Goal: Task Accomplishment & Management: Complete application form

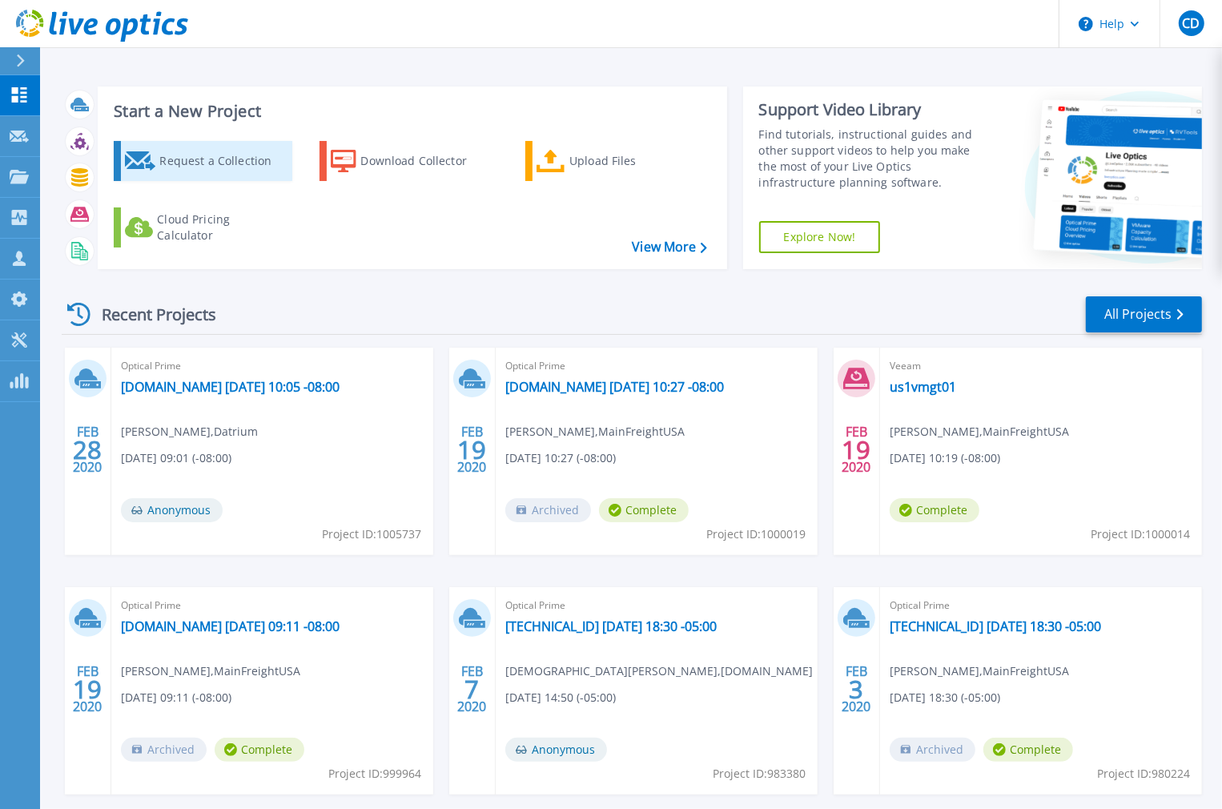
click at [177, 152] on div "Request a Collection" at bounding box center [223, 161] width 128 height 32
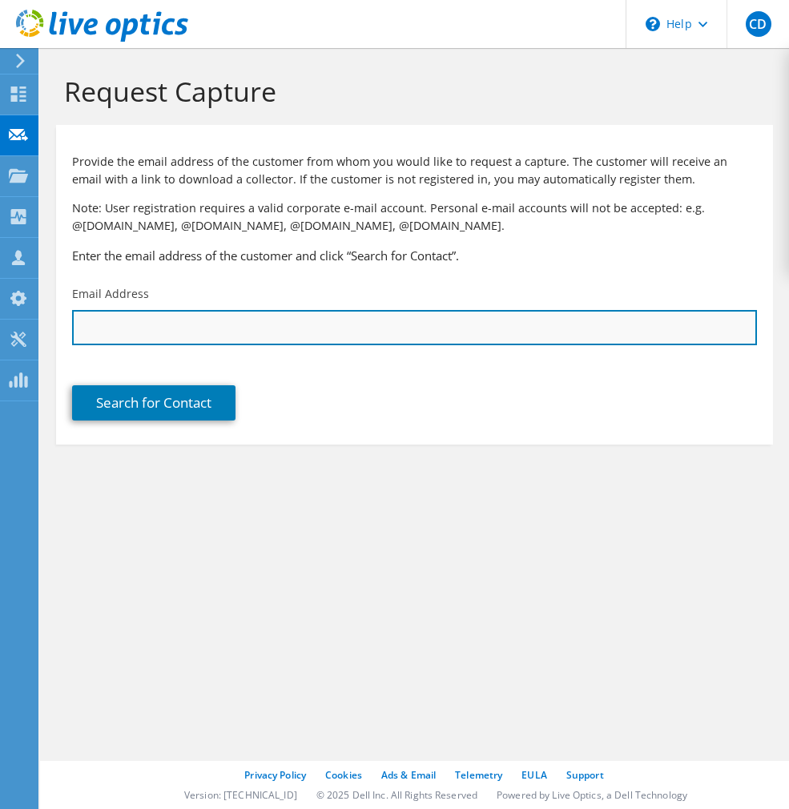
click at [205, 313] on input "text" at bounding box center [414, 327] width 685 height 35
paste input "Chowdhary"
click at [253, 328] on input "rahul.Chowdhary@" at bounding box center [414, 327] width 685 height 35
paste input "@blueshieldca.com"
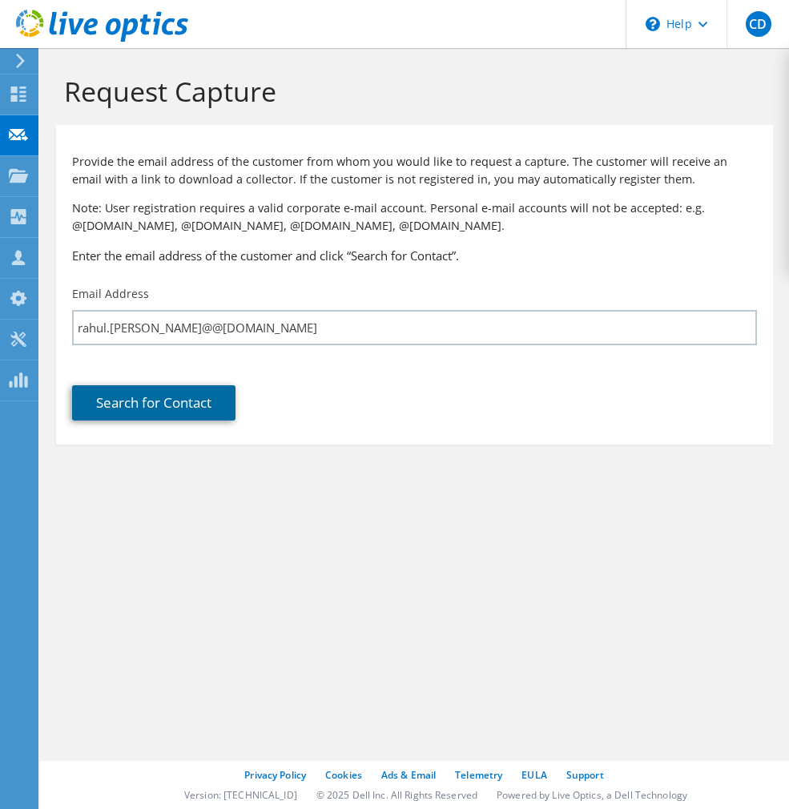
click at [235, 385] on link "Search for Contact" at bounding box center [153, 402] width 163 height 35
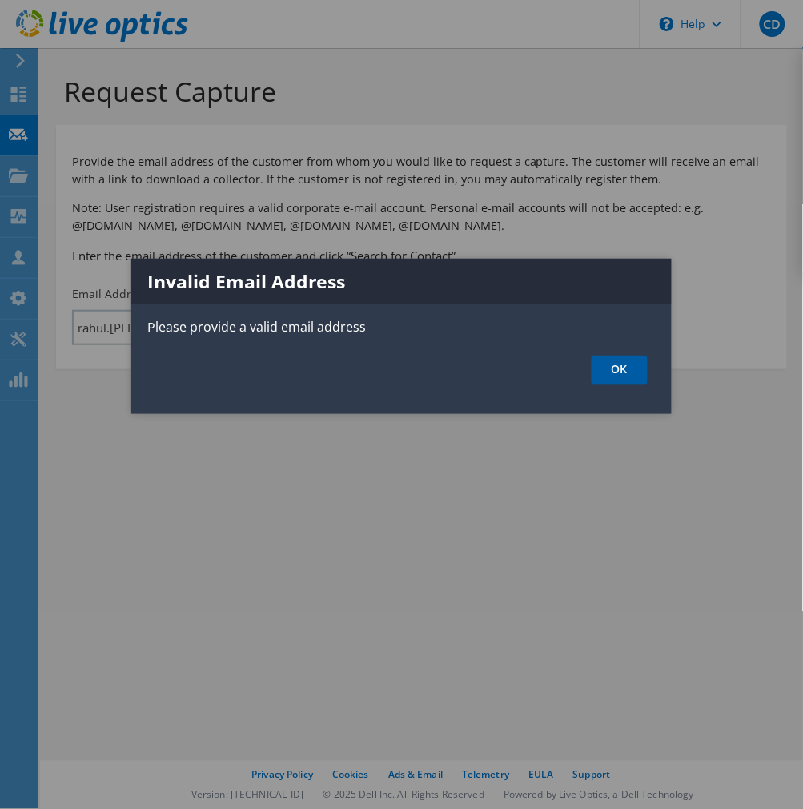
click at [626, 362] on link "OK" at bounding box center [620, 371] width 56 height 30
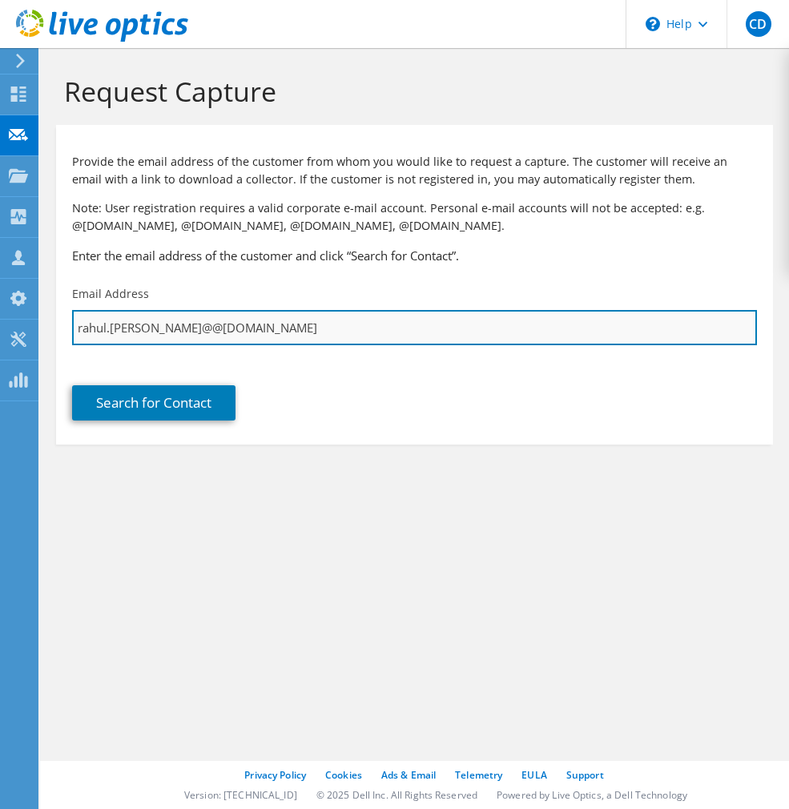
click at [185, 324] on input "rahul.chowdhary@@blueshieldca.com" at bounding box center [414, 327] width 685 height 35
type input "rahul.chowdhary@blueshieldca.com"
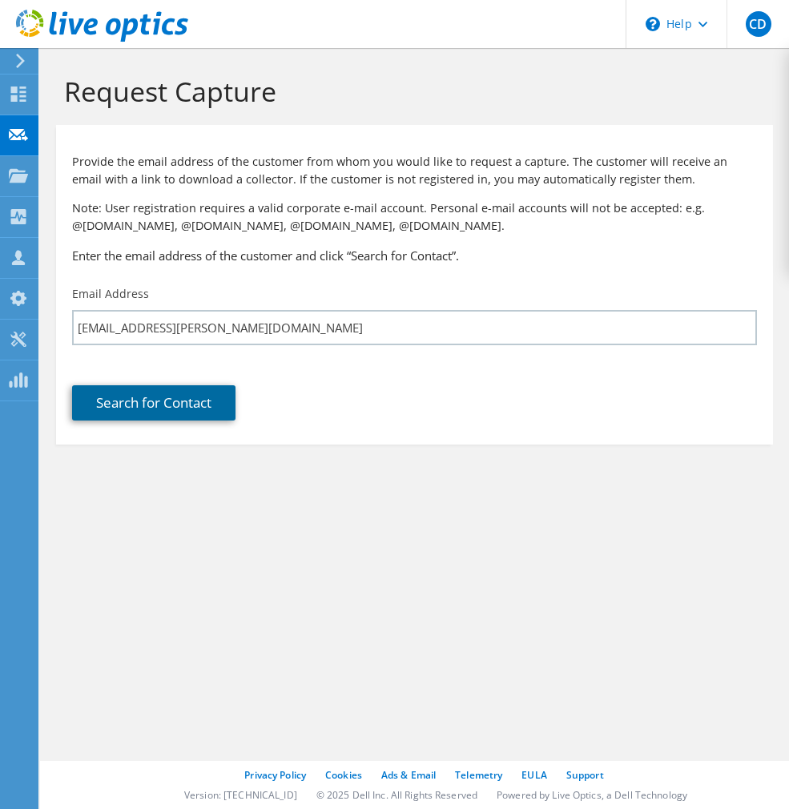
click at [235, 385] on link "Search for Contact" at bounding box center [153, 402] width 163 height 35
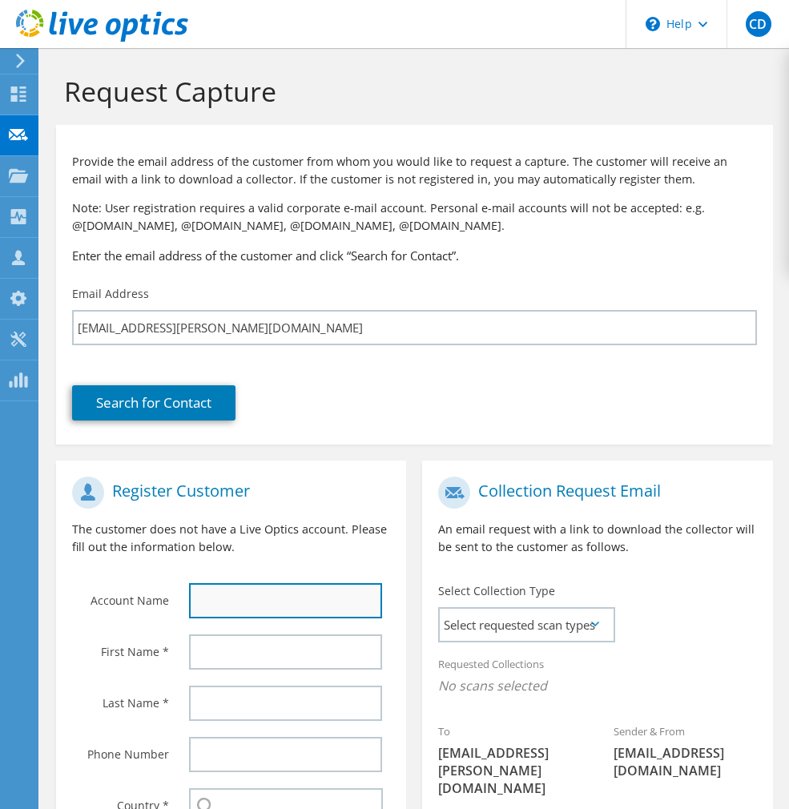
click at [229, 583] on input "text" at bounding box center [286, 600] width 194 height 35
type input "BLUE SHIELD OF CALIFORNIA"
type input "Jeff"
type input "Sullivan"
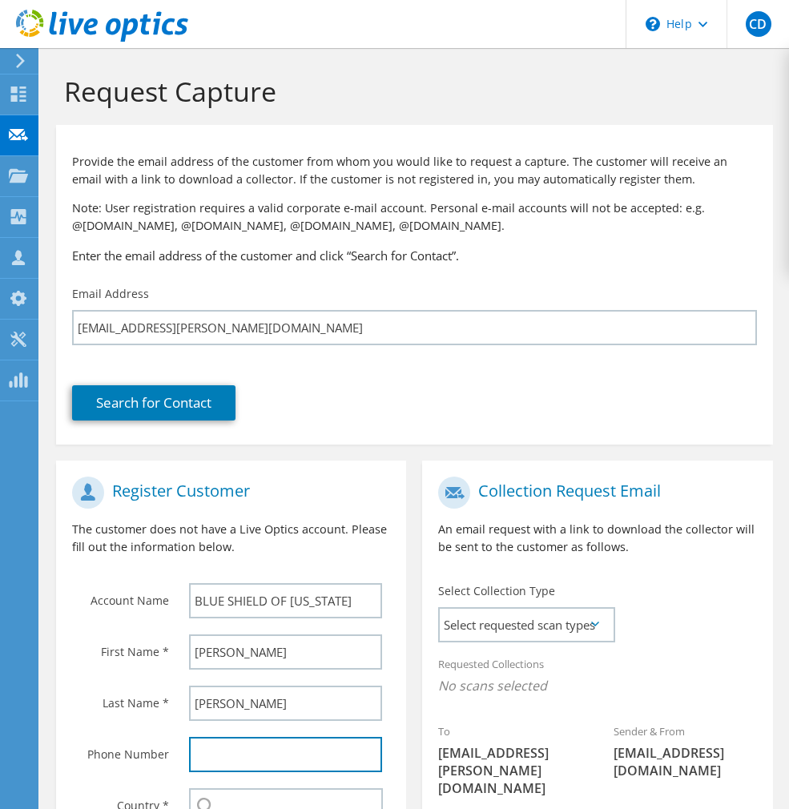
type input "United States"
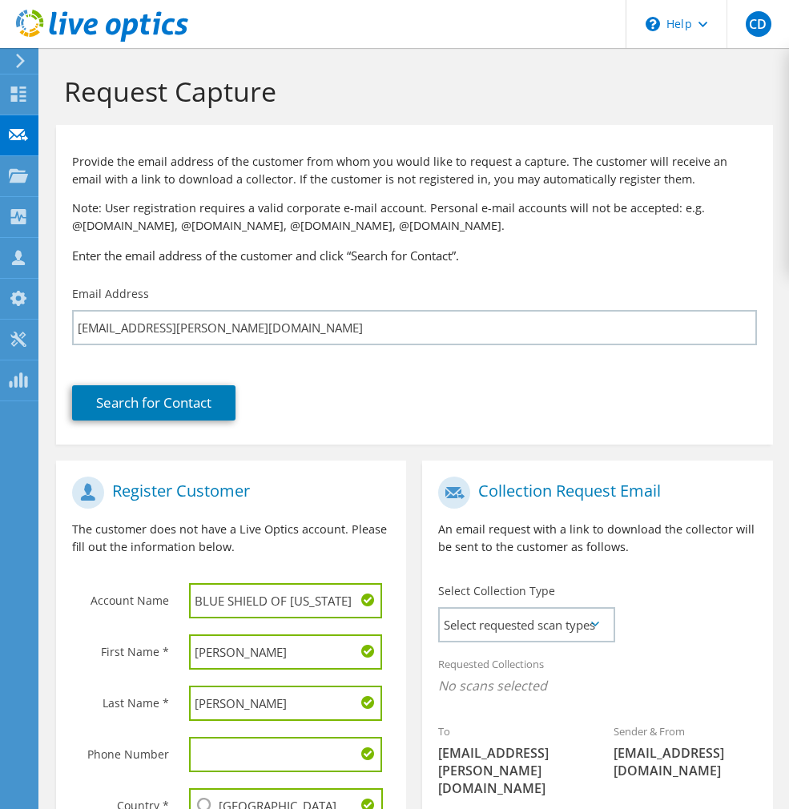
drag, startPoint x: 243, startPoint y: 578, endPoint x: 120, endPoint y: 593, distance: 123.4
click at [120, 626] on div "First Name * Jeff" at bounding box center [231, 651] width 350 height 51
type input "r"
type input "Rahul"
drag, startPoint x: 249, startPoint y: 626, endPoint x: 177, endPoint y: 634, distance: 72.5
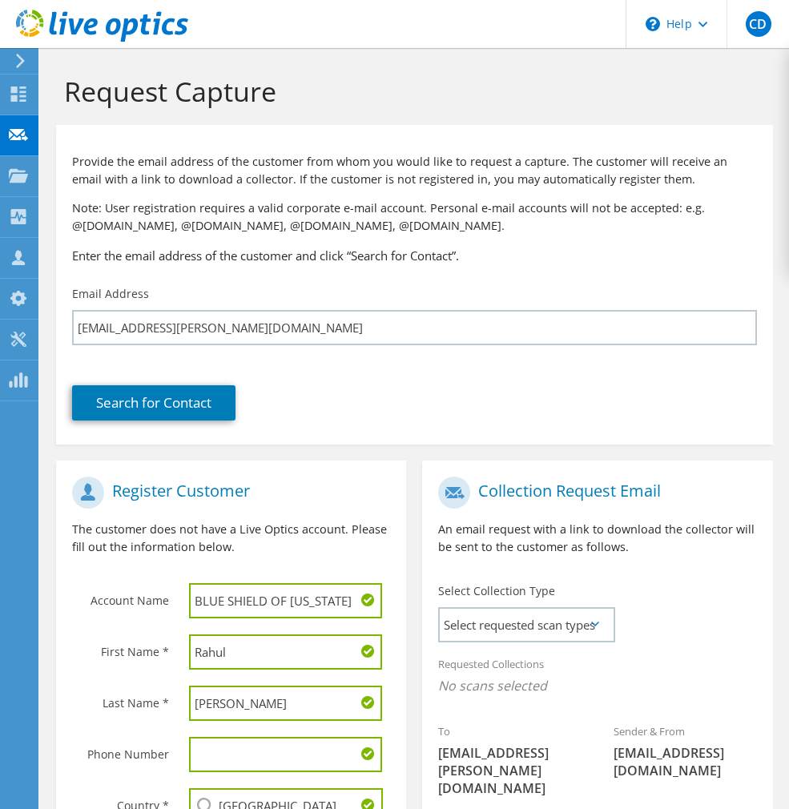
click at [177, 678] on div "Sullivan" at bounding box center [290, 703] width 234 height 51
click at [258, 686] on input "Sullivan" at bounding box center [286, 703] width 194 height 35
drag, startPoint x: 251, startPoint y: 629, endPoint x: 168, endPoint y: 623, distance: 82.7
click at [168, 678] on div "Last Name * Sullivan" at bounding box center [231, 703] width 350 height 51
type input "Chowdhary"
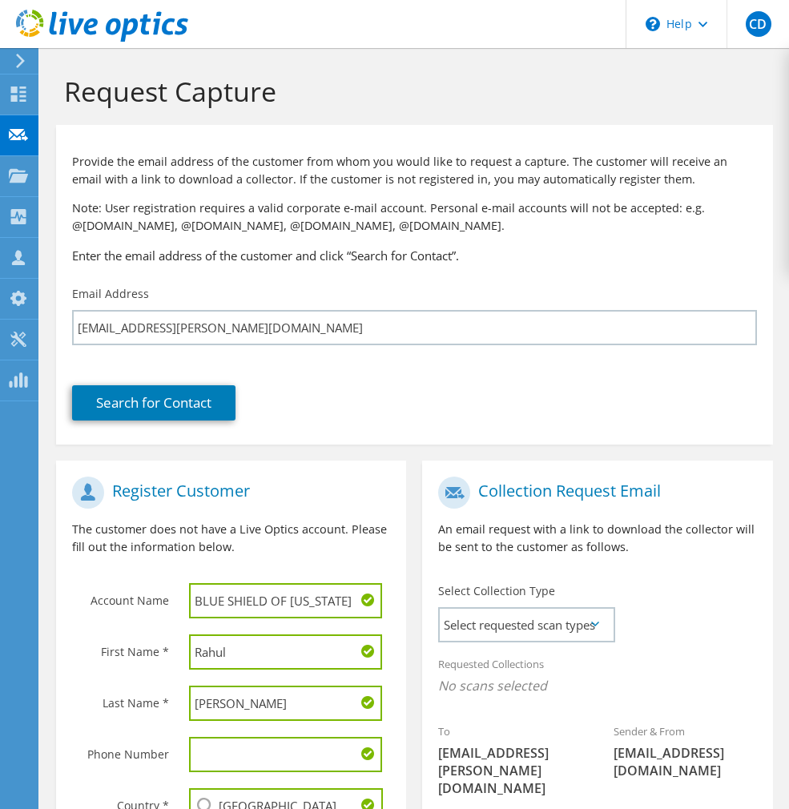
click at [222, 737] on input "text" at bounding box center [286, 754] width 194 height 35
drag, startPoint x: 282, startPoint y: 678, endPoint x: 297, endPoint y: 678, distance: 15.2
click at [282, 737] on input "text" at bounding box center [286, 754] width 194 height 35
click at [327, 788] on input "United States" at bounding box center [286, 805] width 195 height 35
click at [734, 647] on div "Requested Collections No scans selected" at bounding box center [597, 676] width 350 height 59
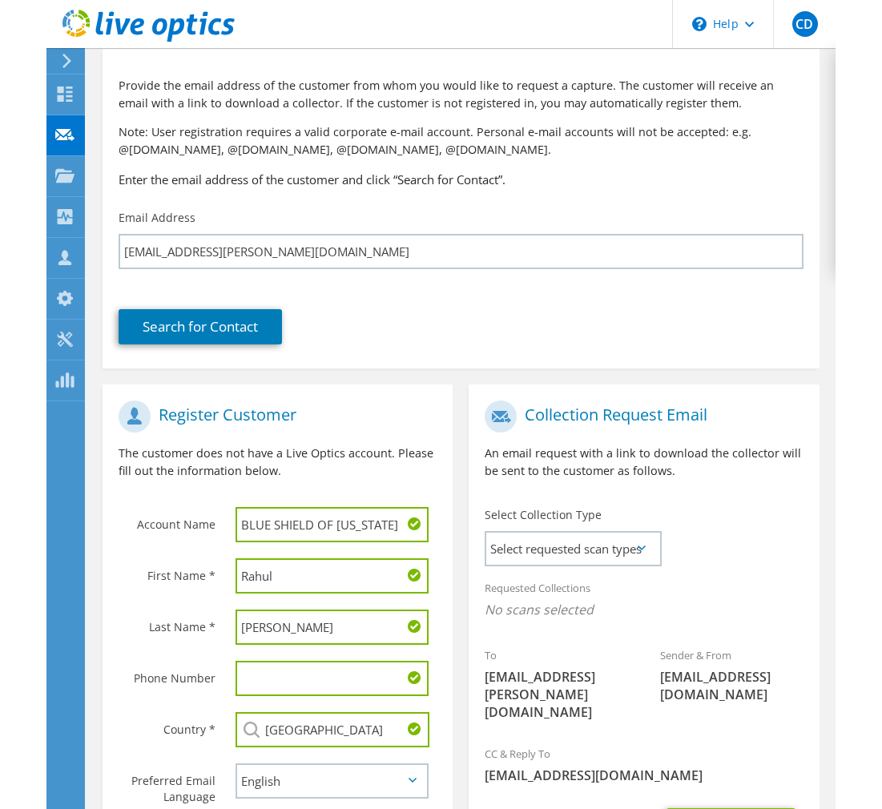
scroll to position [137, 0]
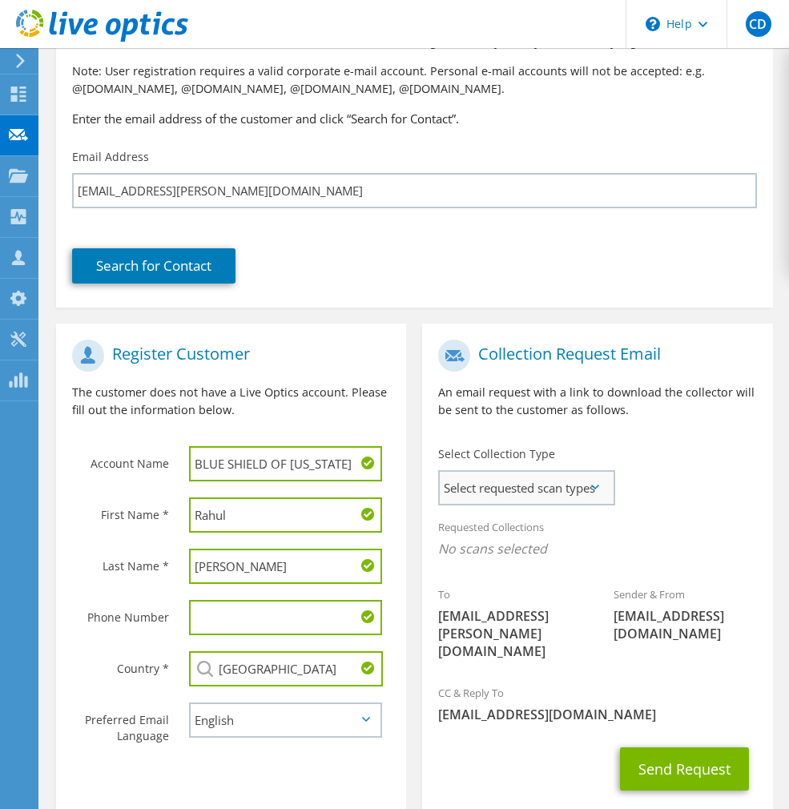
click at [602, 472] on span "Select requested scan types" at bounding box center [526, 488] width 172 height 32
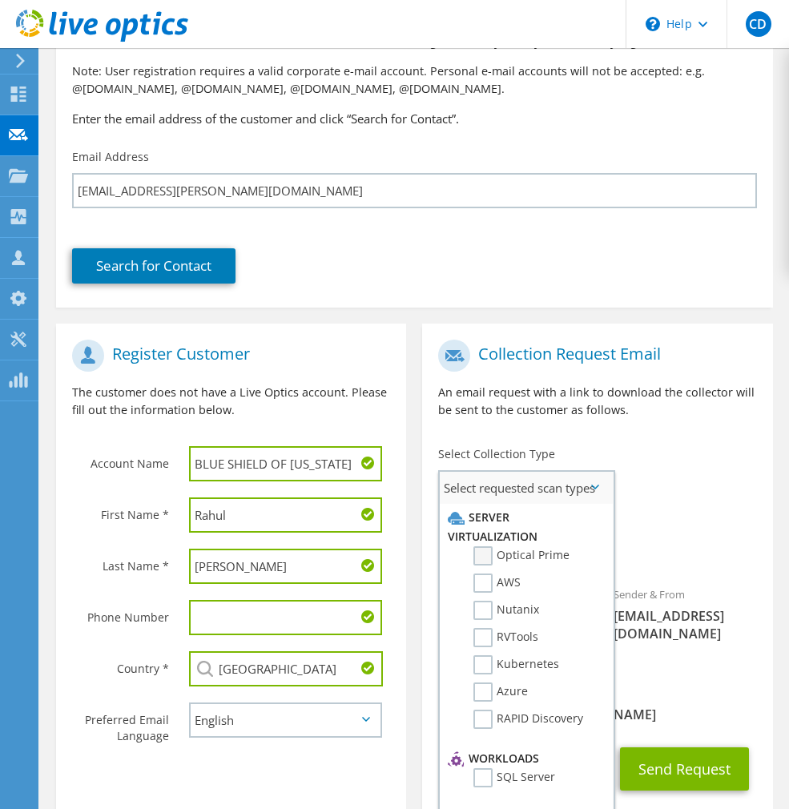
click at [482, 546] on label "Optical Prime" at bounding box center [521, 555] width 96 height 19
click at [0, 0] on input "Optical Prime" at bounding box center [0, 0] width 0 height 0
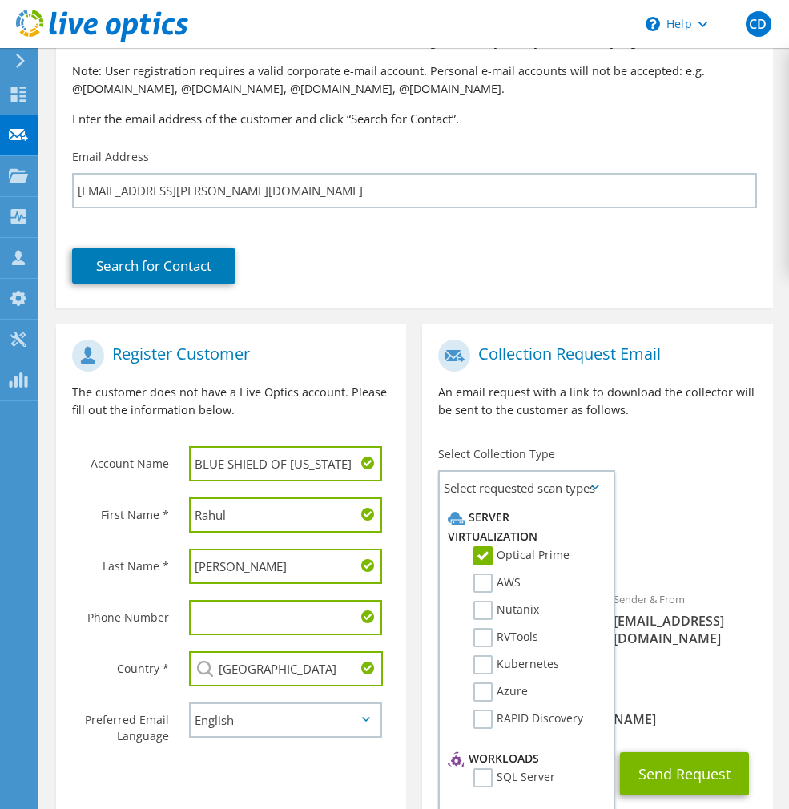
click at [735, 510] on div "Requested Collections No scans selected Optical Prime" at bounding box center [597, 542] width 350 height 64
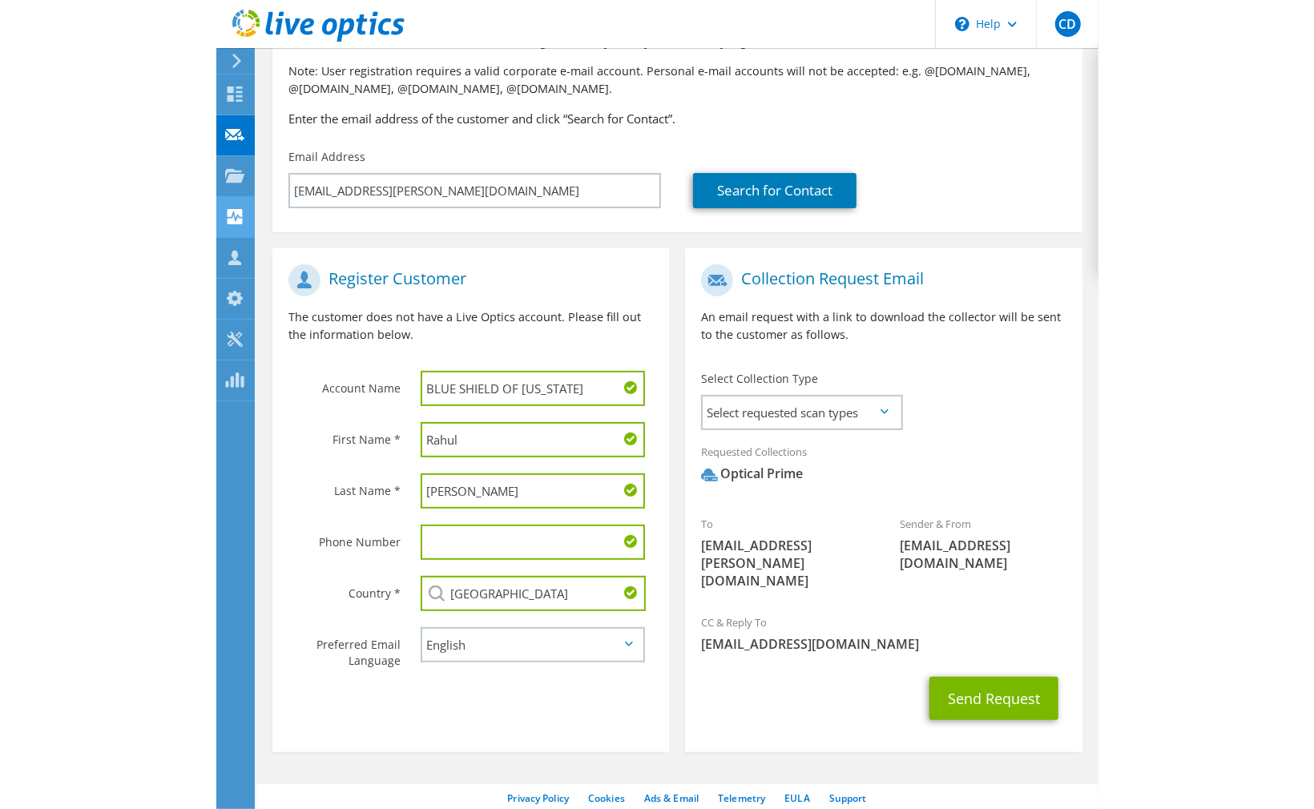
scroll to position [89, 0]
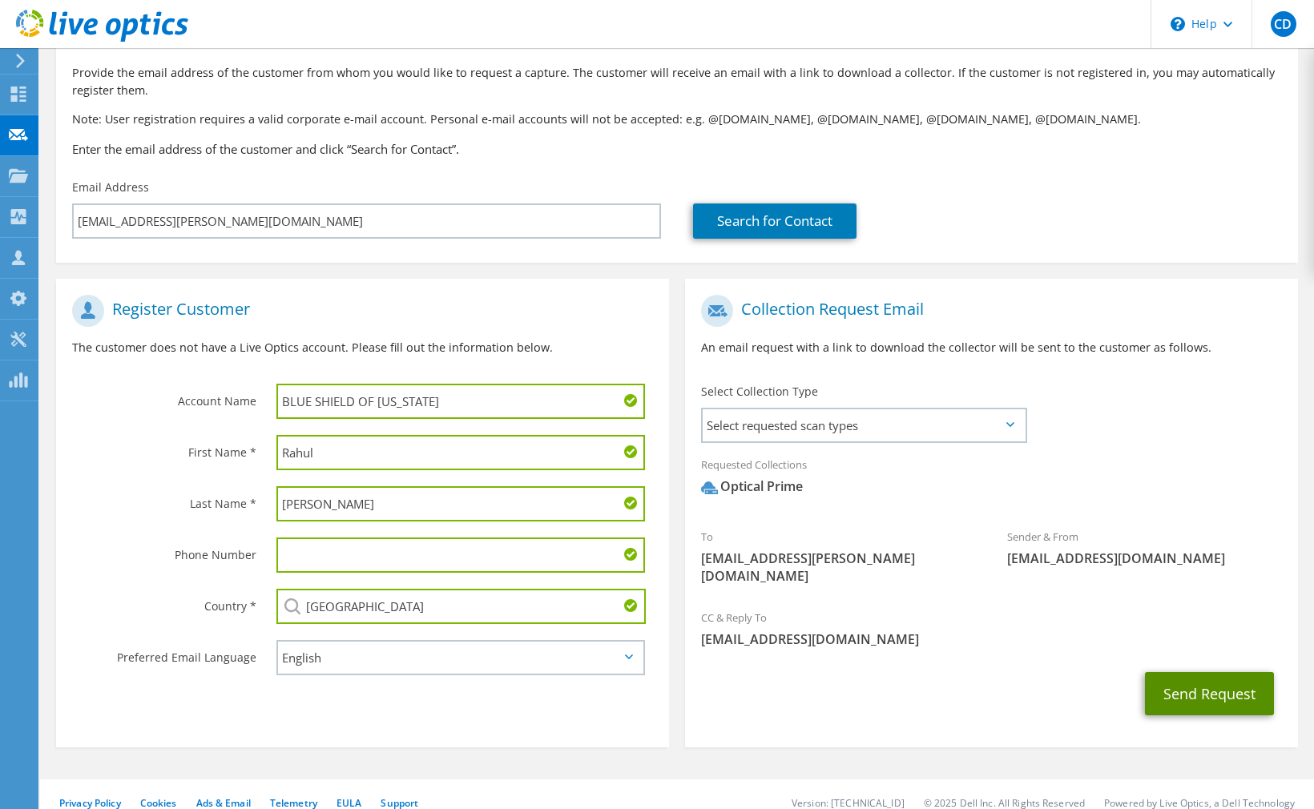
click at [1217, 678] on button "Send Request" at bounding box center [1209, 693] width 129 height 43
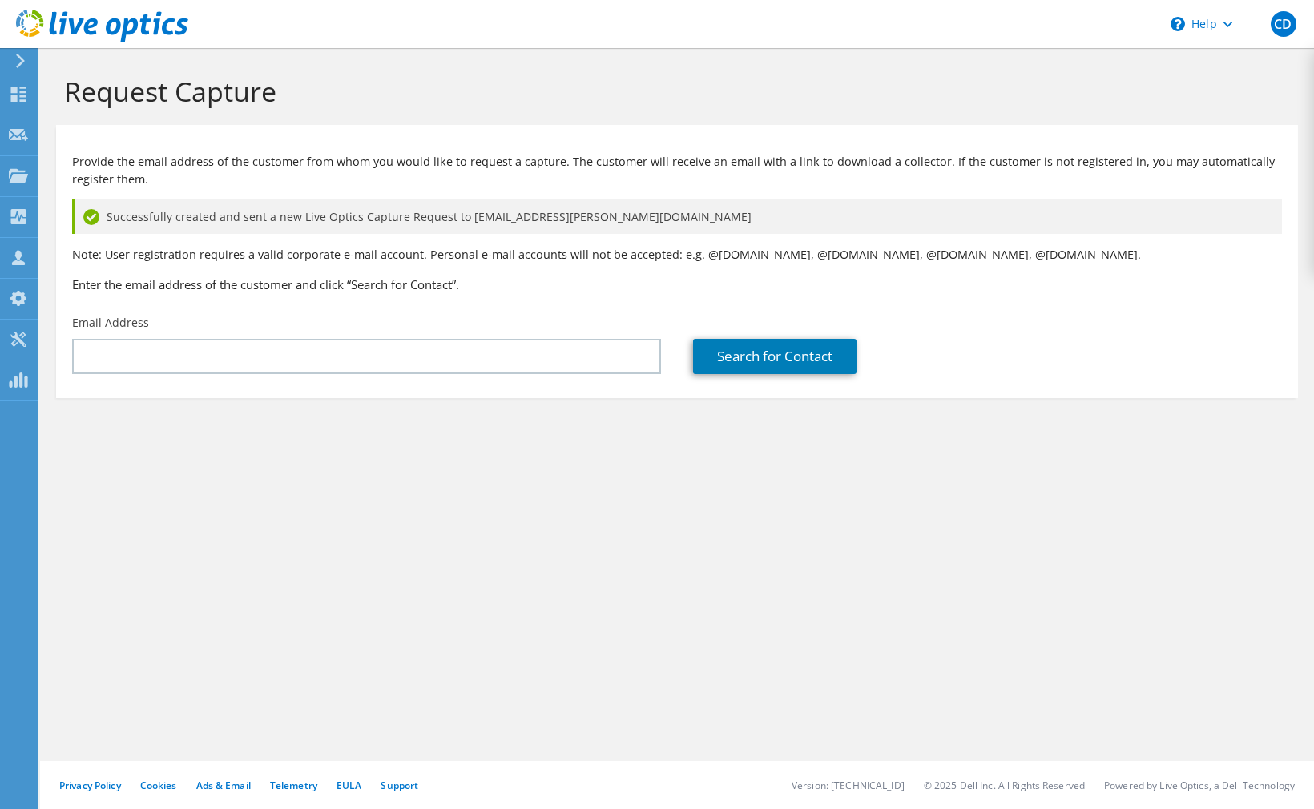
click at [133, 20] on use at bounding box center [102, 26] width 172 height 32
